Goal: Task Accomplishment & Management: Complete application form

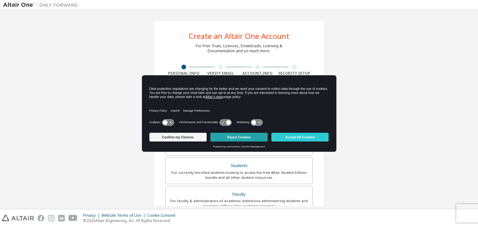
click at [248, 134] on button "Reject Cookies" at bounding box center [238, 137] width 57 height 9
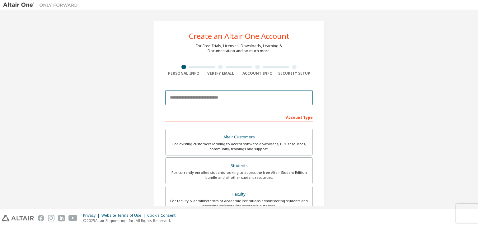
click at [235, 96] on input "email" at bounding box center [238, 97] width 147 height 15
type input "**********"
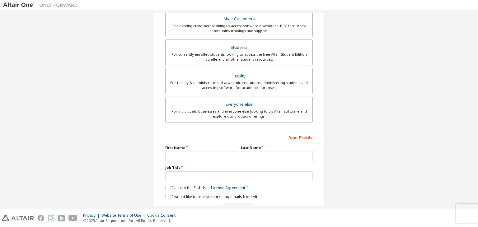
scroll to position [135, 0]
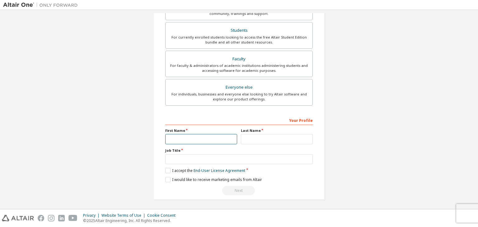
click at [201, 135] on input "text" at bounding box center [201, 139] width 72 height 10
type input "*"
type input "********"
click at [242, 135] on input "text" at bounding box center [277, 139] width 72 height 10
type input "*****"
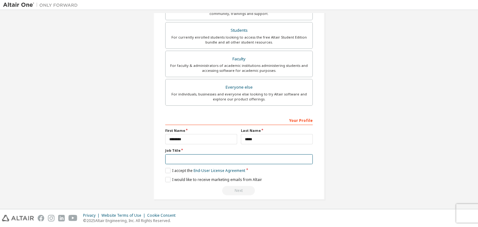
click at [212, 162] on input "text" at bounding box center [238, 159] width 147 height 10
type input "*******"
click at [165, 170] on label "I accept the End-User License Agreement" at bounding box center [205, 170] width 80 height 5
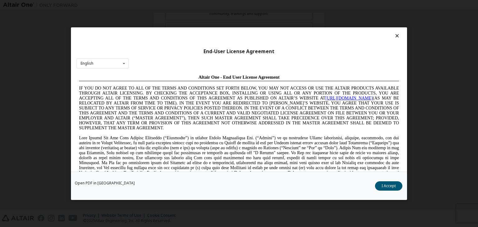
scroll to position [10, 0]
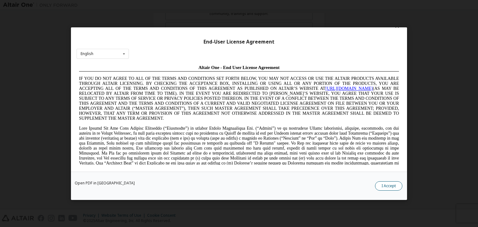
click at [393, 187] on button "I Accept" at bounding box center [388, 185] width 27 height 9
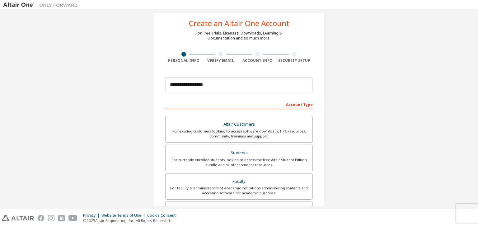
scroll to position [20, 0]
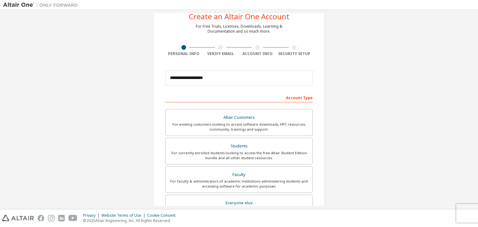
click at [468, 104] on div "**********" at bounding box center [238, 157] width 471 height 329
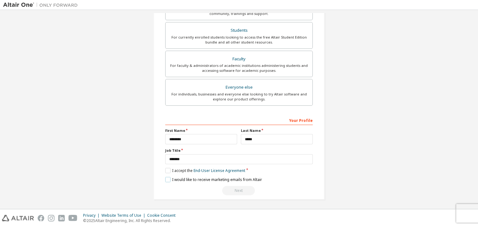
click at [168, 179] on label "I would like to receive marketing emails from Altair" at bounding box center [213, 179] width 97 height 5
click at [239, 190] on div "Next" at bounding box center [238, 190] width 147 height 9
click at [231, 170] on link "End-User License Agreement" at bounding box center [219, 170] width 52 height 5
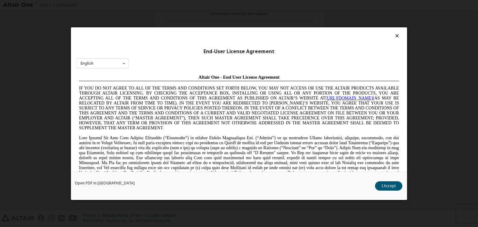
scroll to position [0, 0]
click at [388, 188] on button "I Accept" at bounding box center [388, 185] width 27 height 9
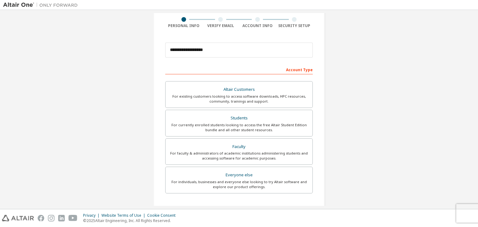
scroll to position [52, 0]
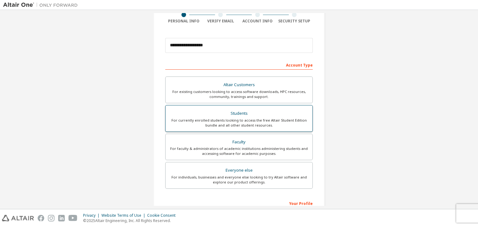
click at [240, 111] on div "Students" at bounding box center [238, 113] width 139 height 9
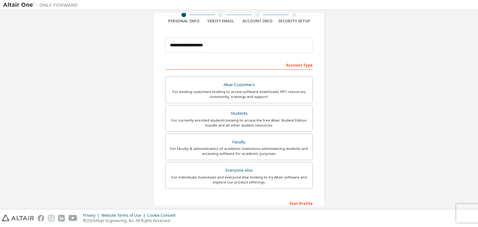
scroll to position [135, 0]
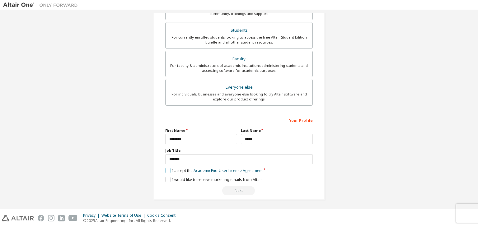
click at [166, 170] on label "I accept the Academic End-User License Agreement" at bounding box center [213, 170] width 97 height 5
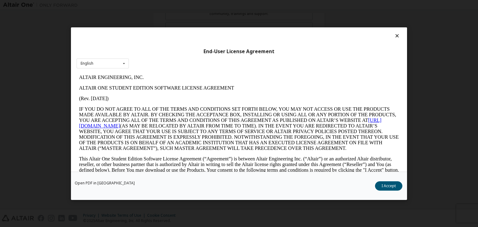
scroll to position [0, 0]
click at [393, 188] on button "I Accept" at bounding box center [388, 185] width 27 height 9
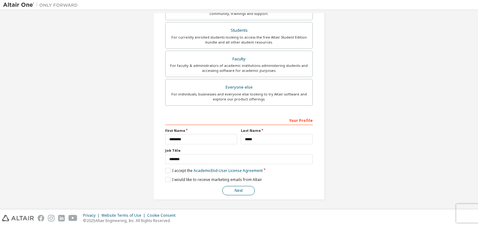
click at [248, 190] on button "Next" at bounding box center [238, 190] width 33 height 9
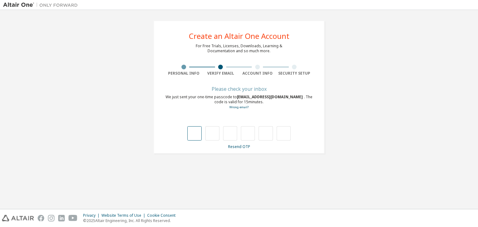
type input "*"
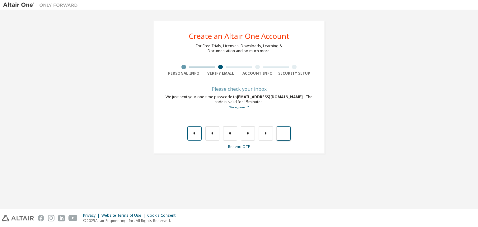
type input "*"
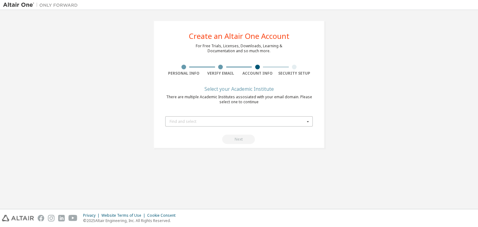
click at [261, 123] on div "Find and select" at bounding box center [237, 122] width 135 height 4
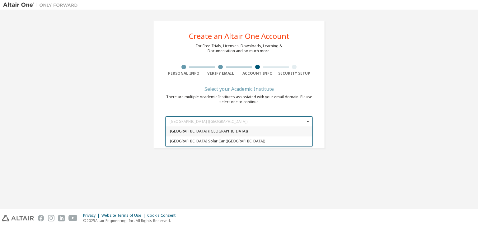
click at [254, 131] on span "[GEOGRAPHIC_DATA] ([GEOGRAPHIC_DATA])" at bounding box center [239, 132] width 138 height 4
type input "*****"
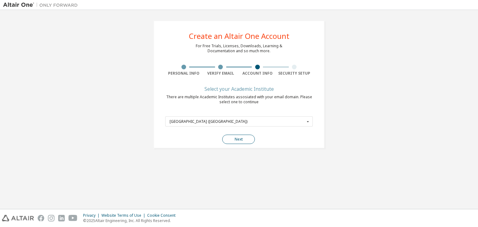
click at [241, 138] on button "Next" at bounding box center [238, 139] width 33 height 9
